Goal: Communication & Community: Ask a question

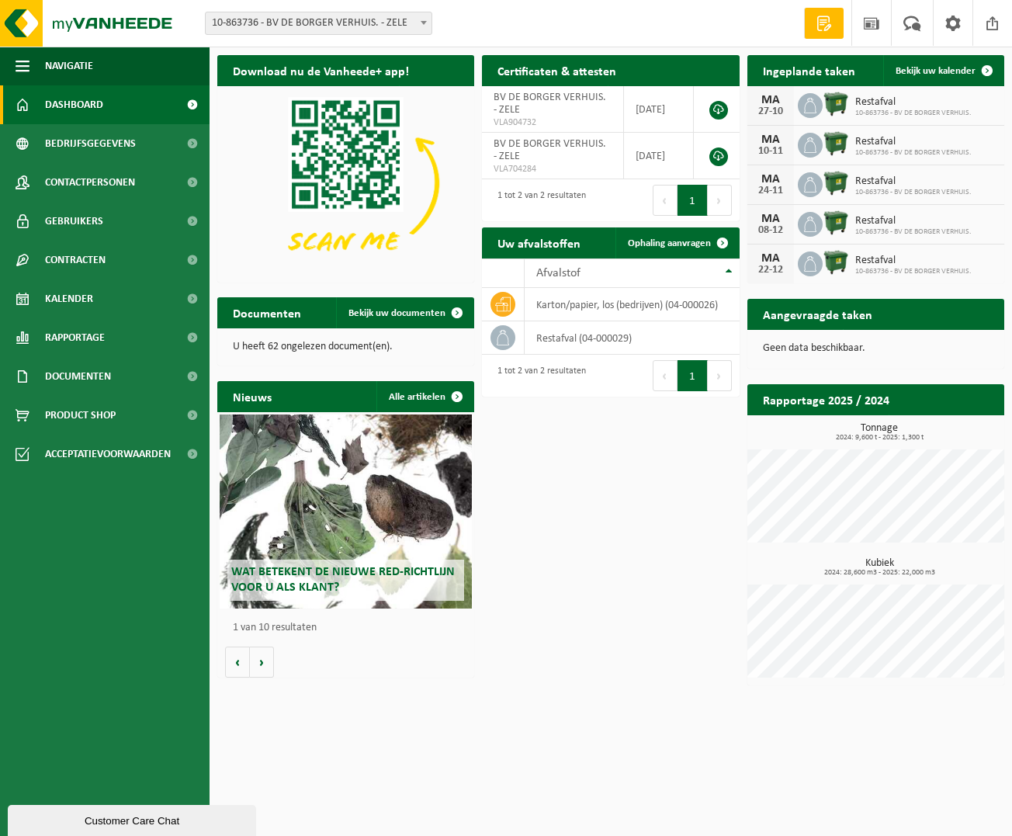
click at [314, 346] on p "U heeft 62 ongelezen document(en)." at bounding box center [346, 346] width 226 height 11
click at [373, 308] on span "Bekijk uw documenten" at bounding box center [396, 313] width 97 height 10
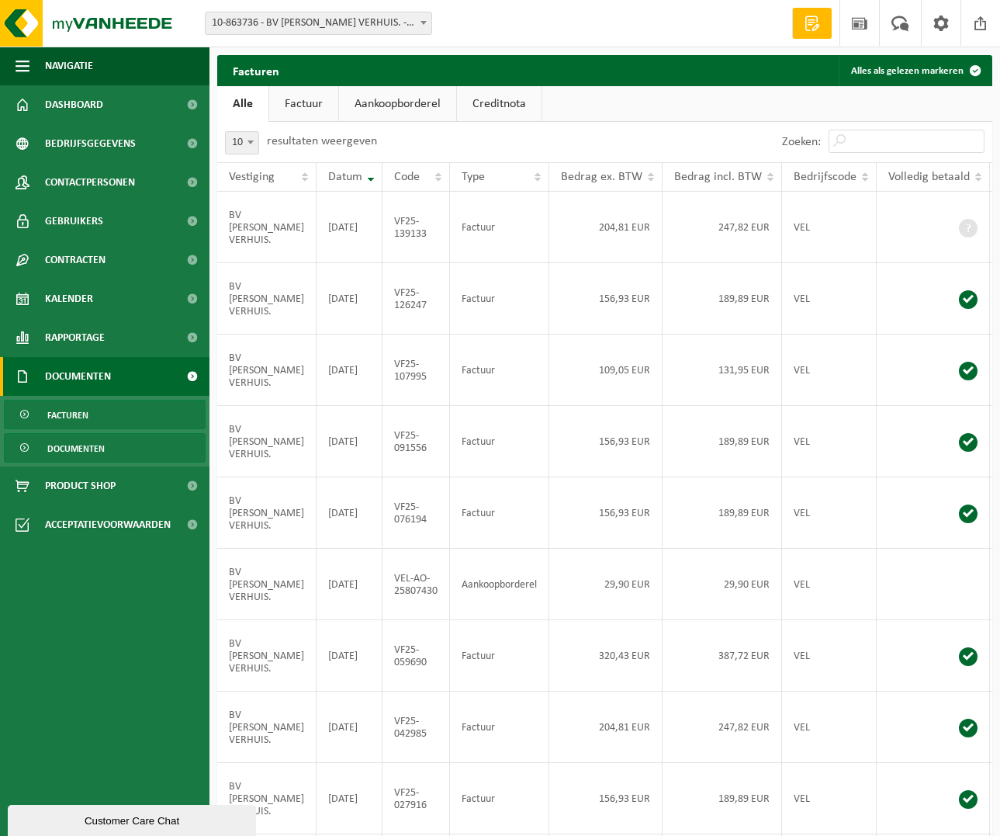
click at [83, 450] on span "Documenten" at bounding box center [75, 448] width 57 height 29
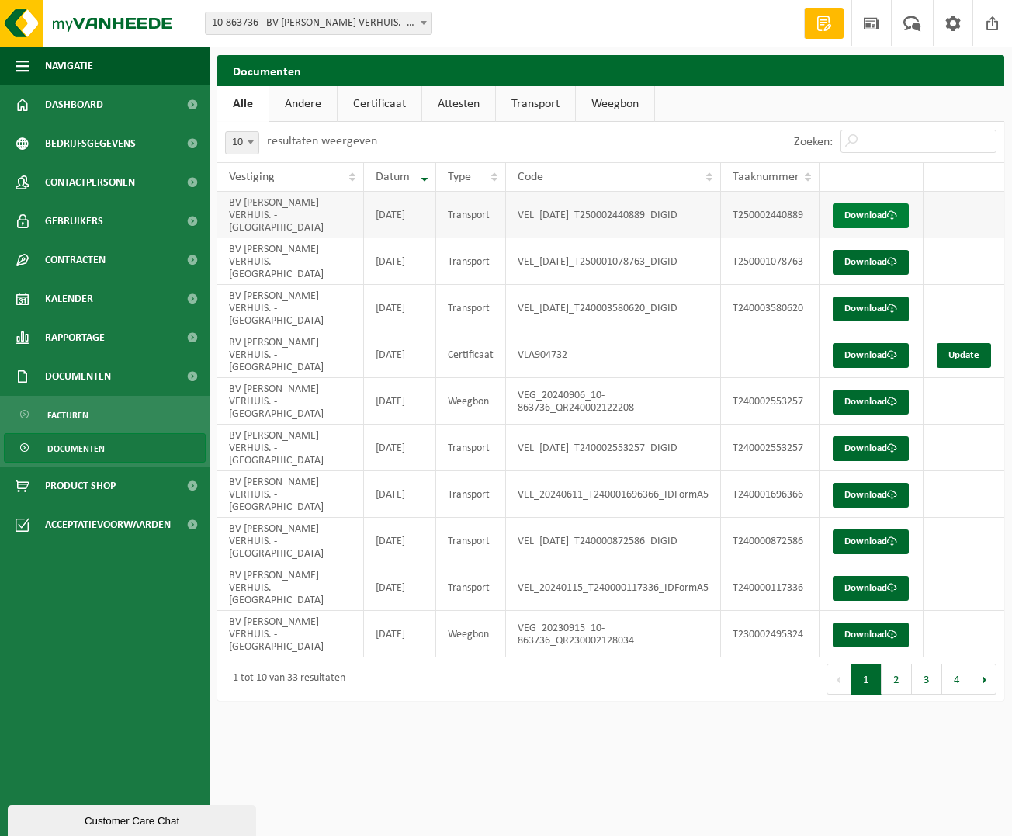
click at [861, 217] on link "Download" at bounding box center [871, 215] width 76 height 25
click at [463, 100] on link "Attesten" at bounding box center [458, 104] width 73 height 36
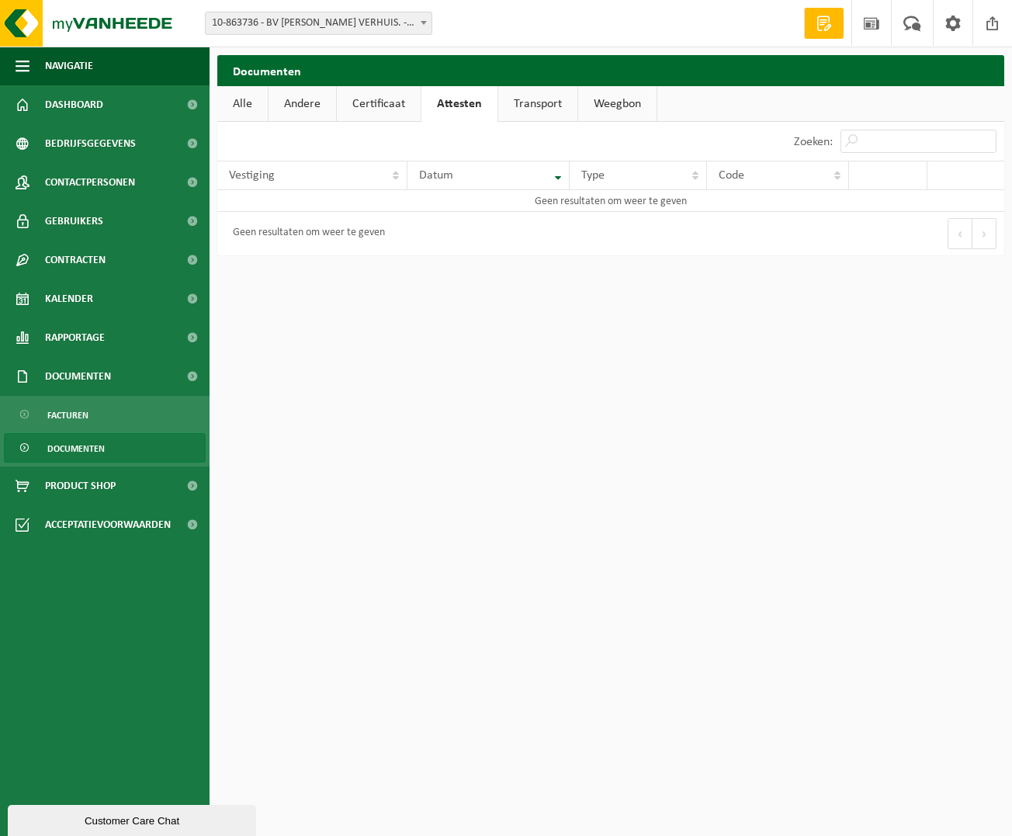
click at [639, 102] on link "Weegbon" at bounding box center [617, 104] width 78 height 36
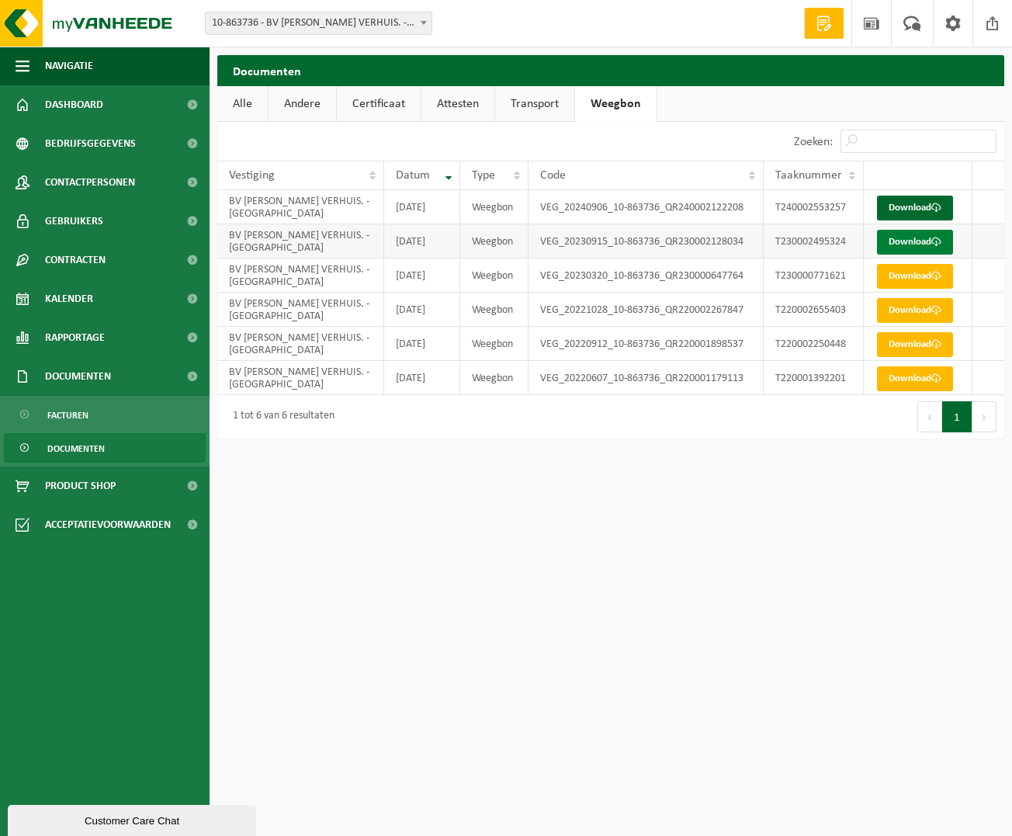
click at [908, 238] on link "Download" at bounding box center [915, 242] width 76 height 25
click at [299, 99] on link "Andere" at bounding box center [302, 104] width 68 height 36
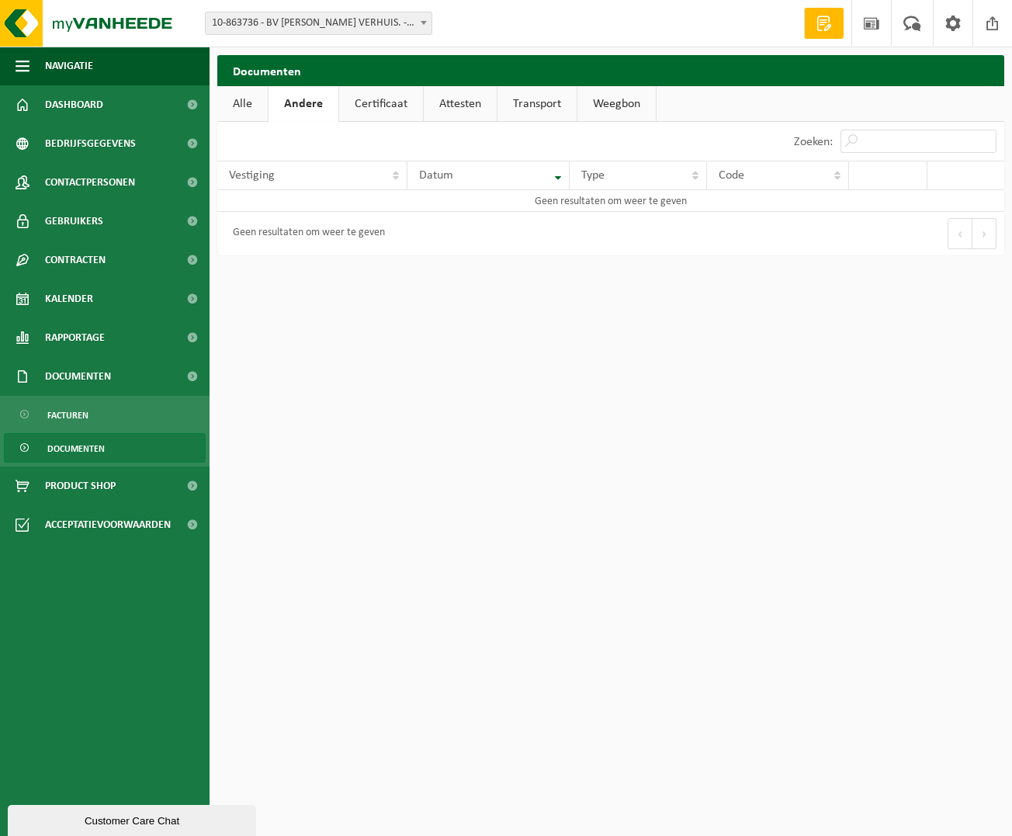
click at [359, 102] on link "Certificaat" at bounding box center [381, 104] width 84 height 36
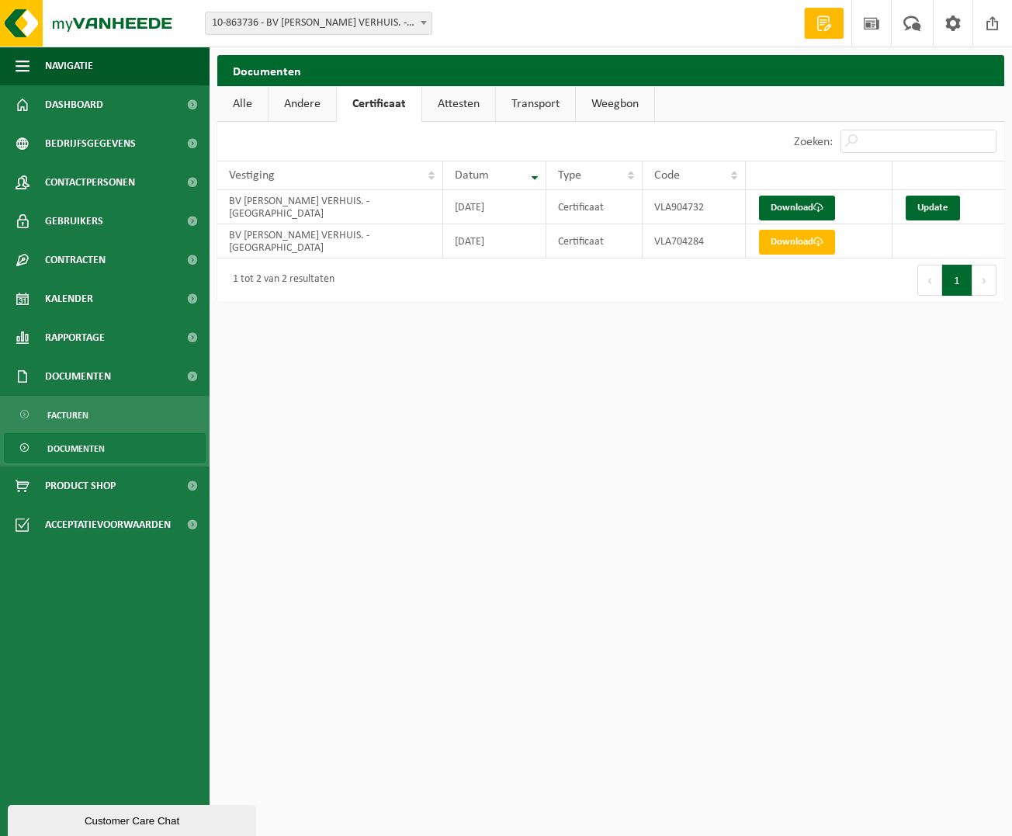
click at [598, 97] on link "Weegbon" at bounding box center [615, 104] width 78 height 36
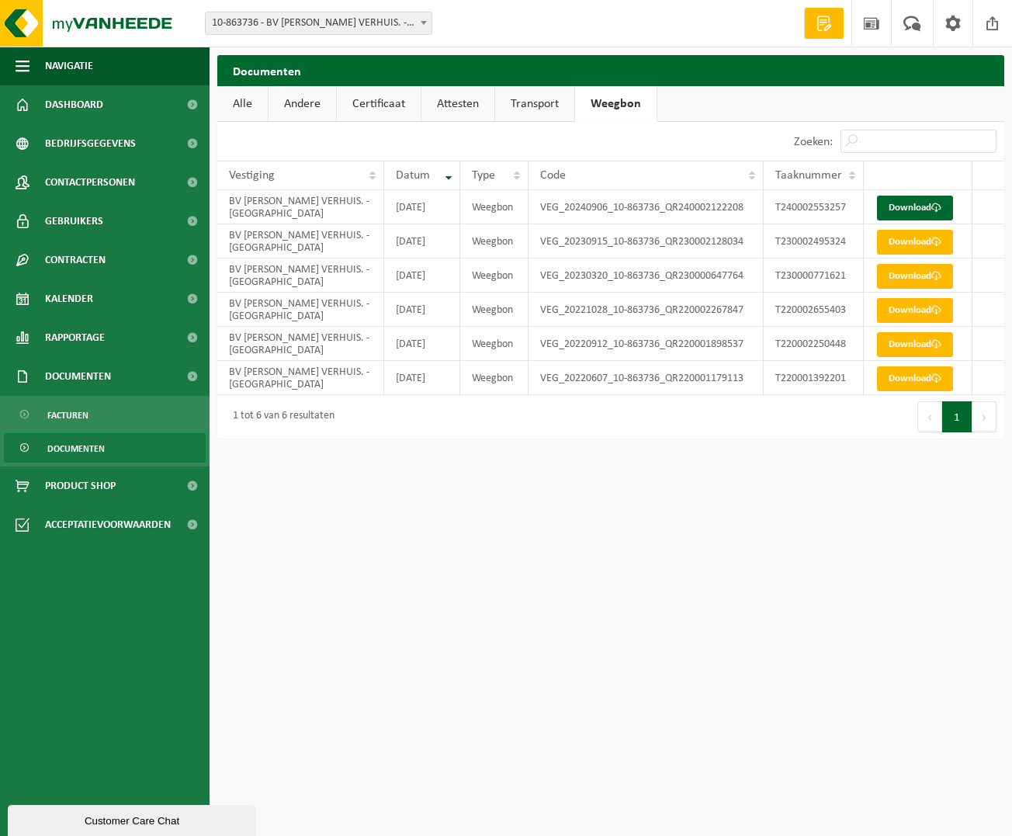
click at [522, 109] on link "Transport" at bounding box center [534, 104] width 79 height 36
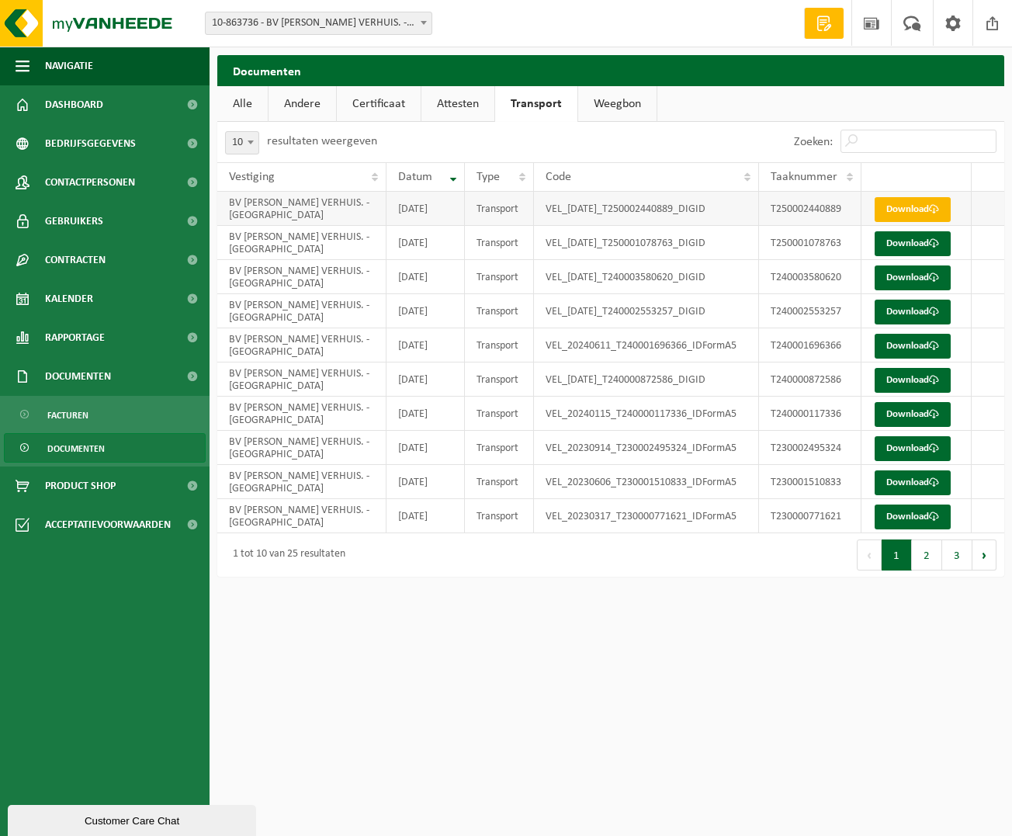
click at [882, 198] on link "Download" at bounding box center [913, 209] width 76 height 25
click at [93, 334] on span "Rapportage" at bounding box center [75, 337] width 60 height 39
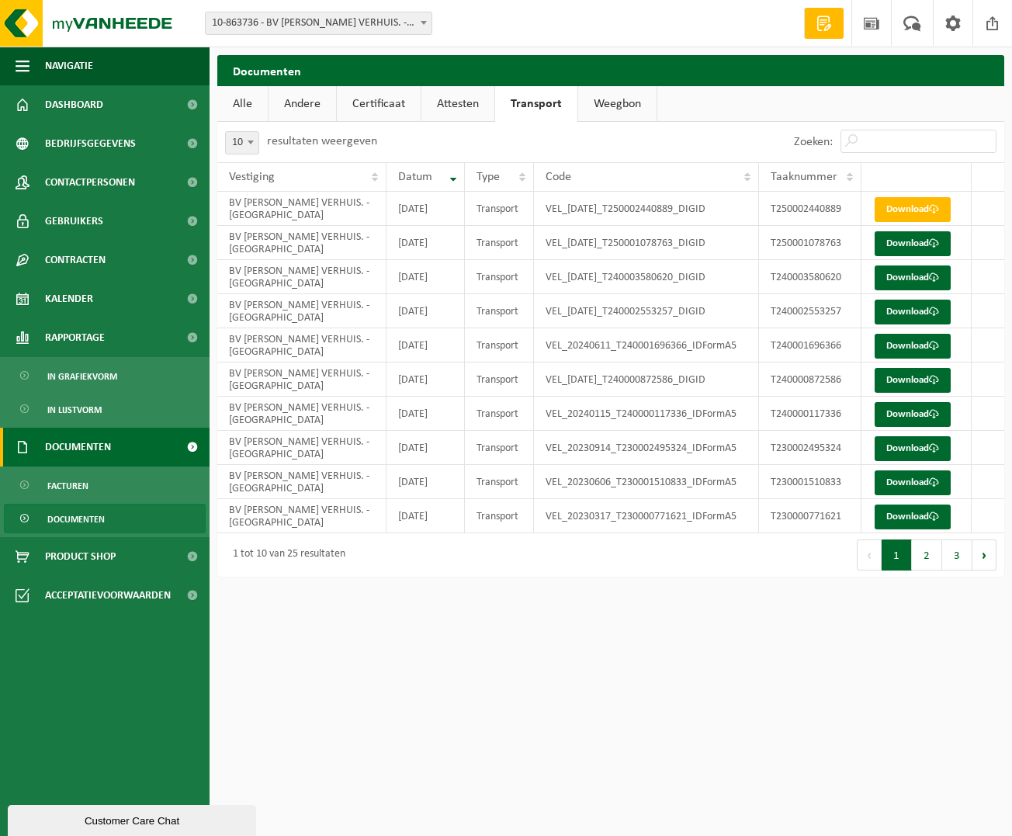
click at [83, 453] on span "Documenten" at bounding box center [78, 447] width 66 height 39
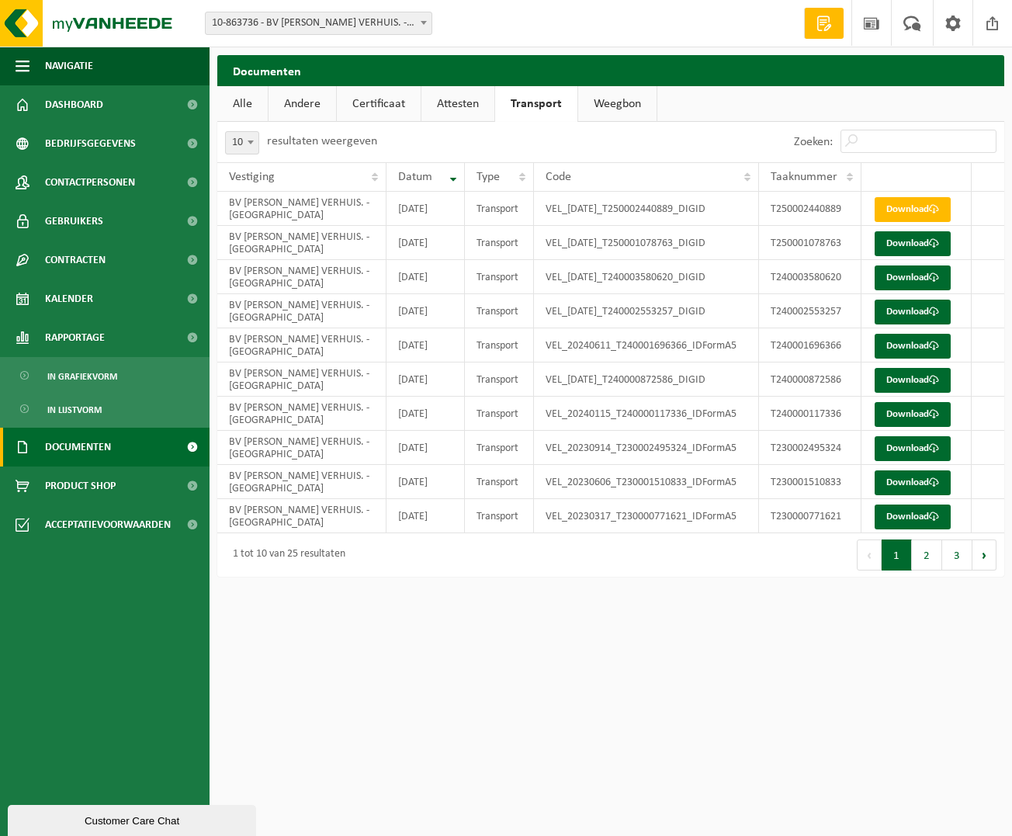
click at [83, 453] on span "Documenten" at bounding box center [78, 447] width 66 height 39
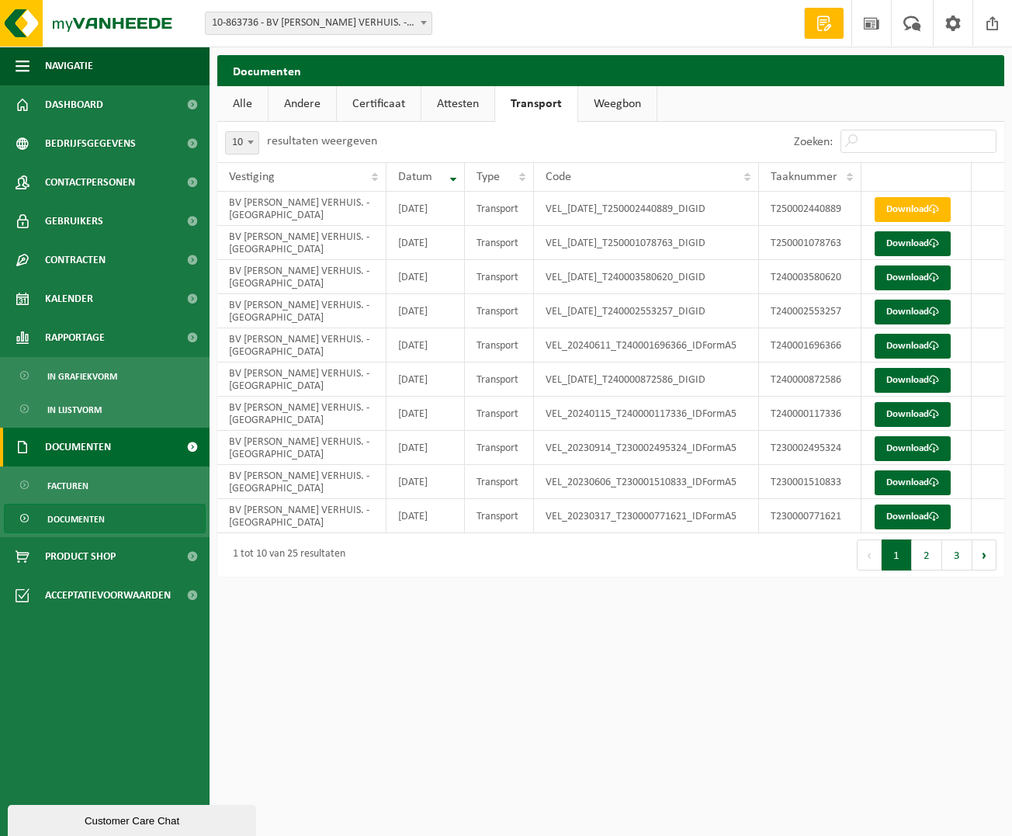
click at [57, 447] on span "Documenten" at bounding box center [78, 447] width 66 height 39
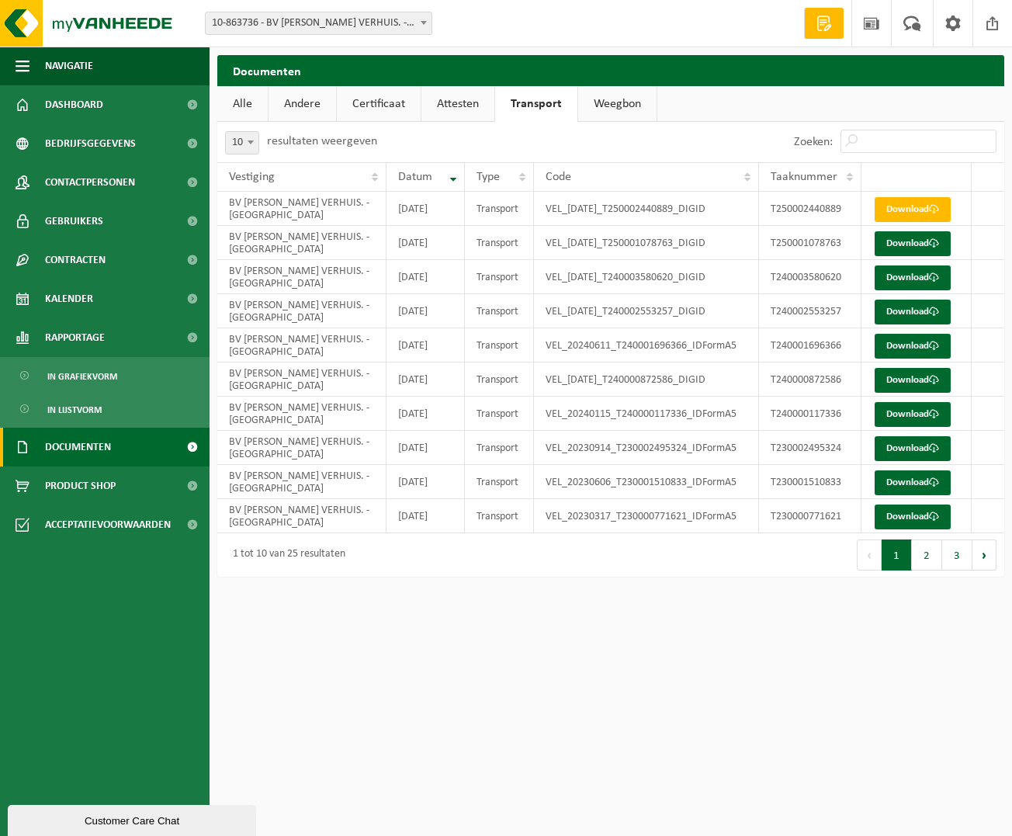
click at [57, 447] on span "Documenten" at bounding box center [78, 447] width 66 height 39
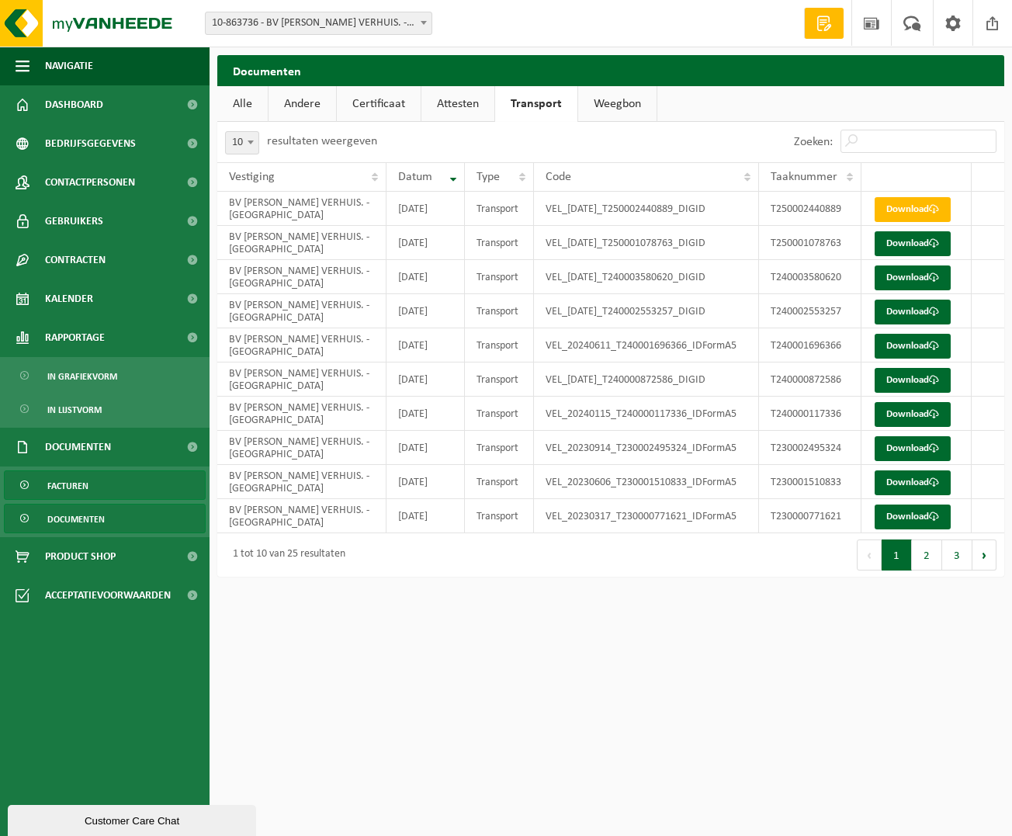
click at [61, 485] on span "Facturen" at bounding box center [67, 485] width 41 height 29
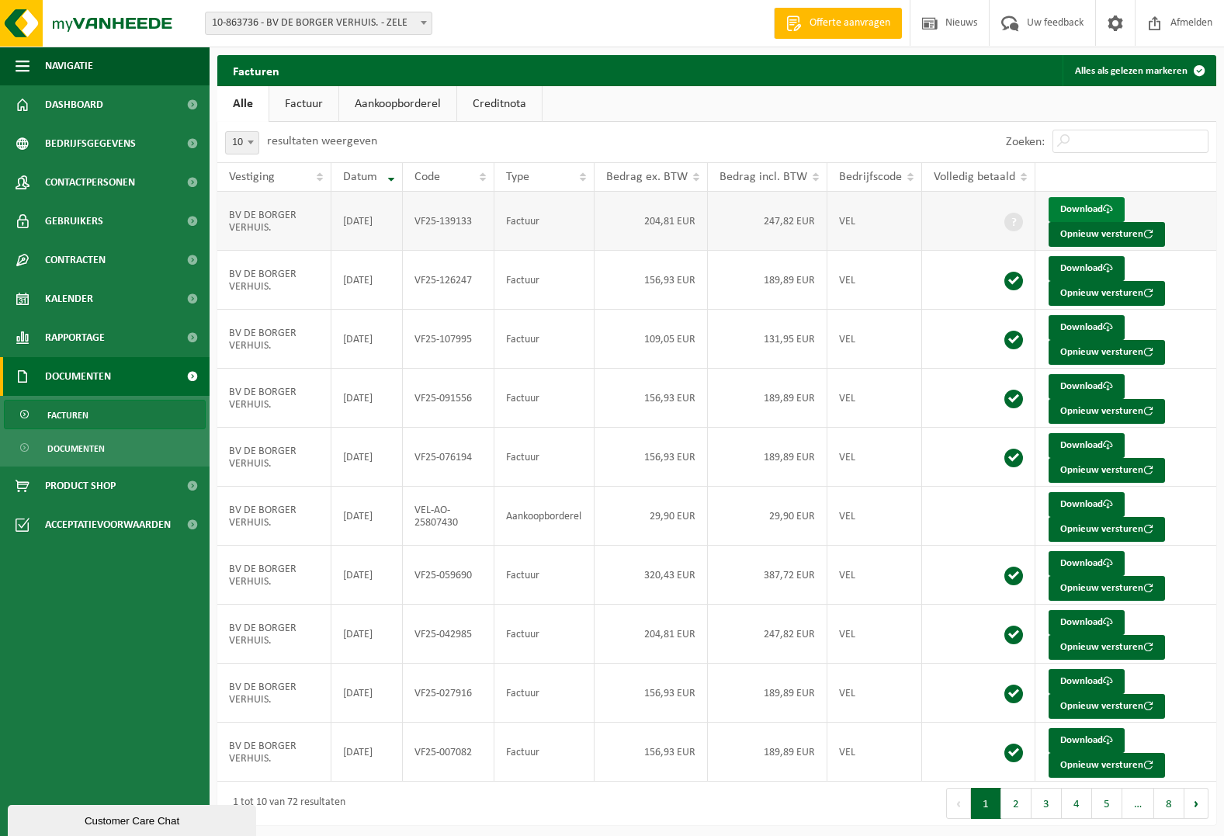
click at [1000, 208] on link "Download" at bounding box center [1086, 209] width 76 height 25
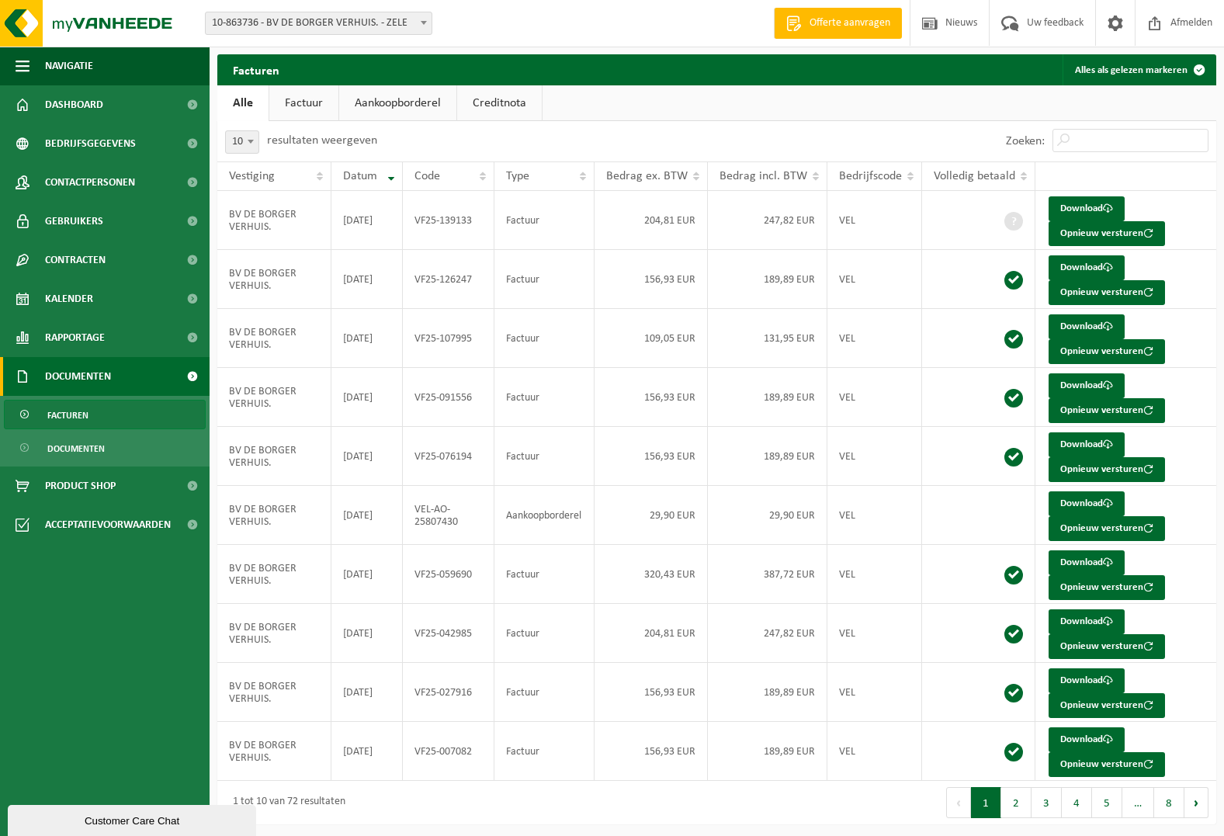
click at [91, 815] on div "Customer Care Chat" at bounding box center [131, 821] width 225 height 12
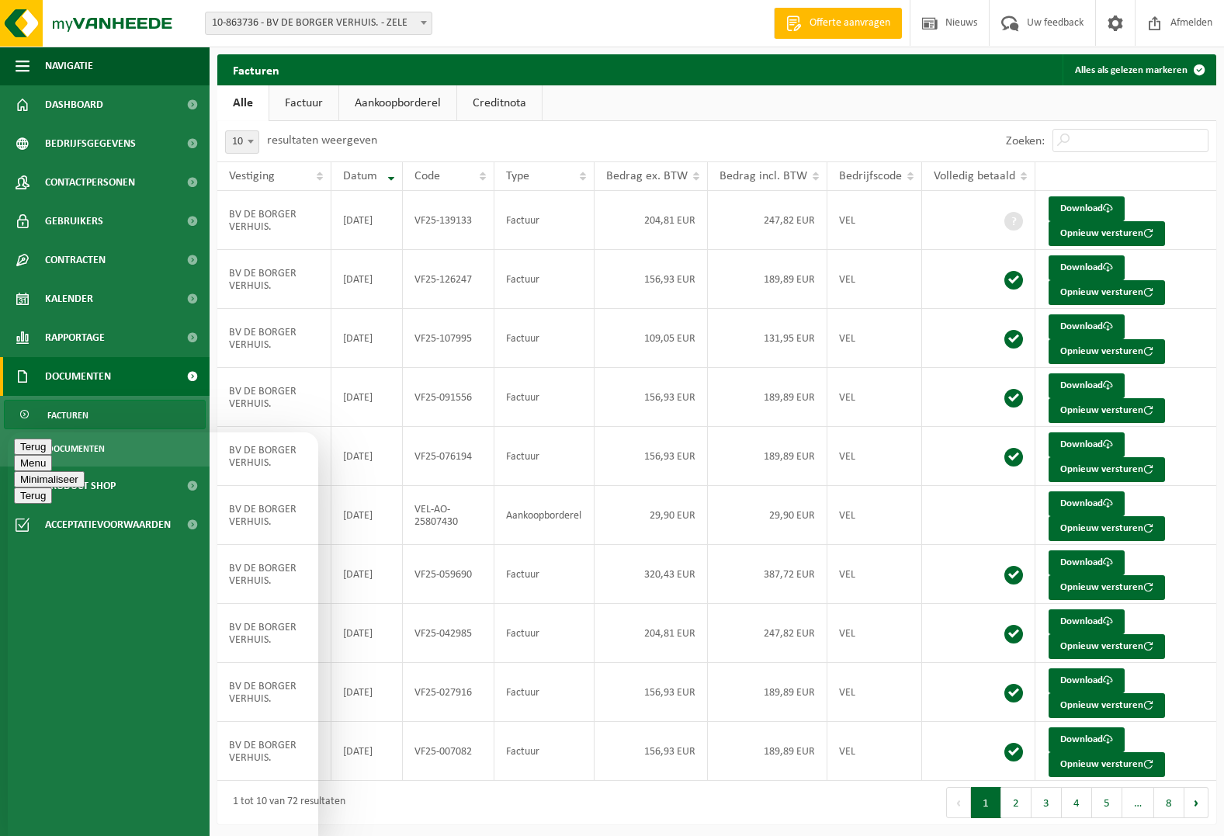
type textarea "Beste, op 21/8 zijn jullie onze papiercontainer komen legen. Wij hebben hiervoo…"
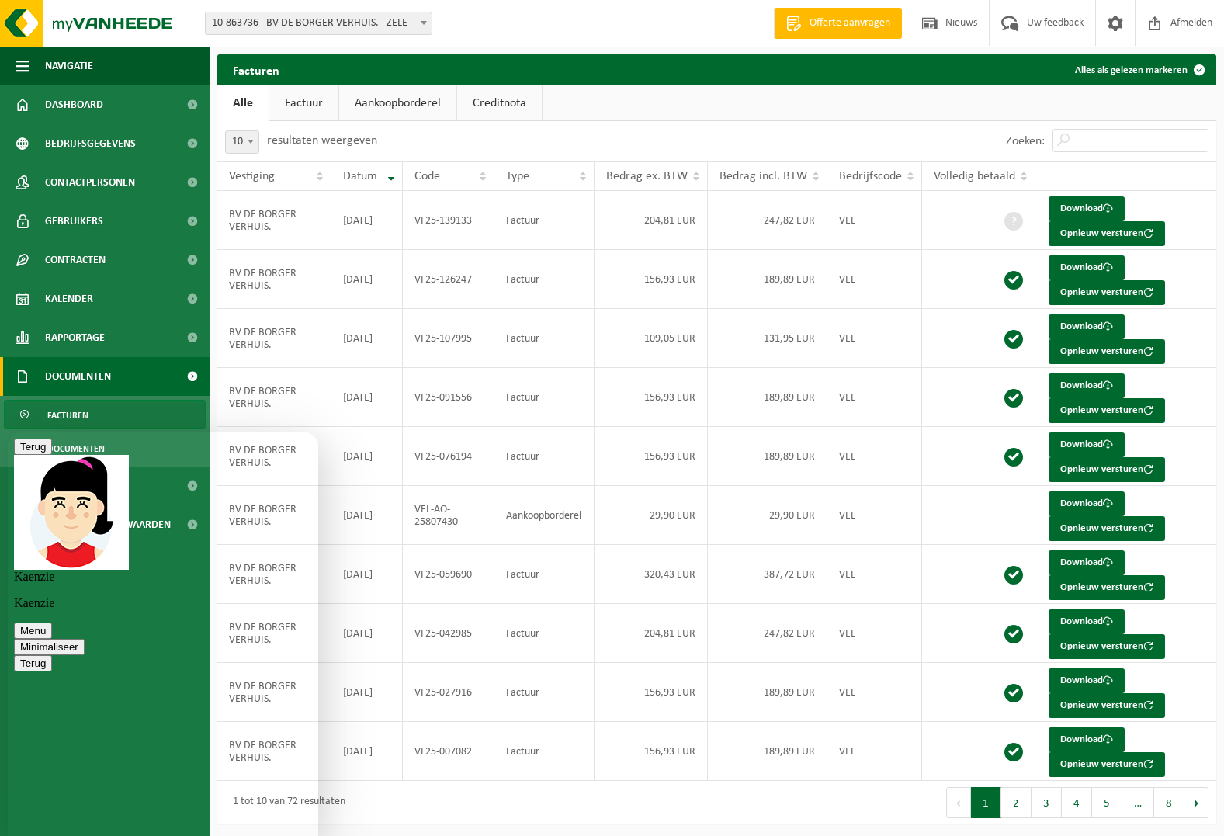
scroll to position [79, 0]
type textarea "ja hoor."
